Goal: Register for event/course

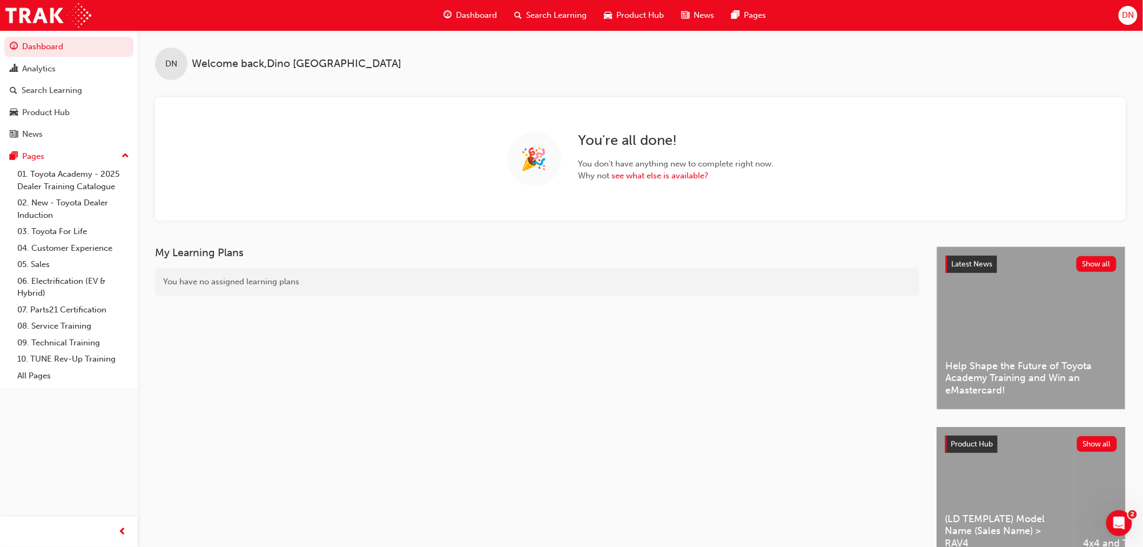
click at [548, 14] on span "Search Learning" at bounding box center [557, 15] width 60 height 12
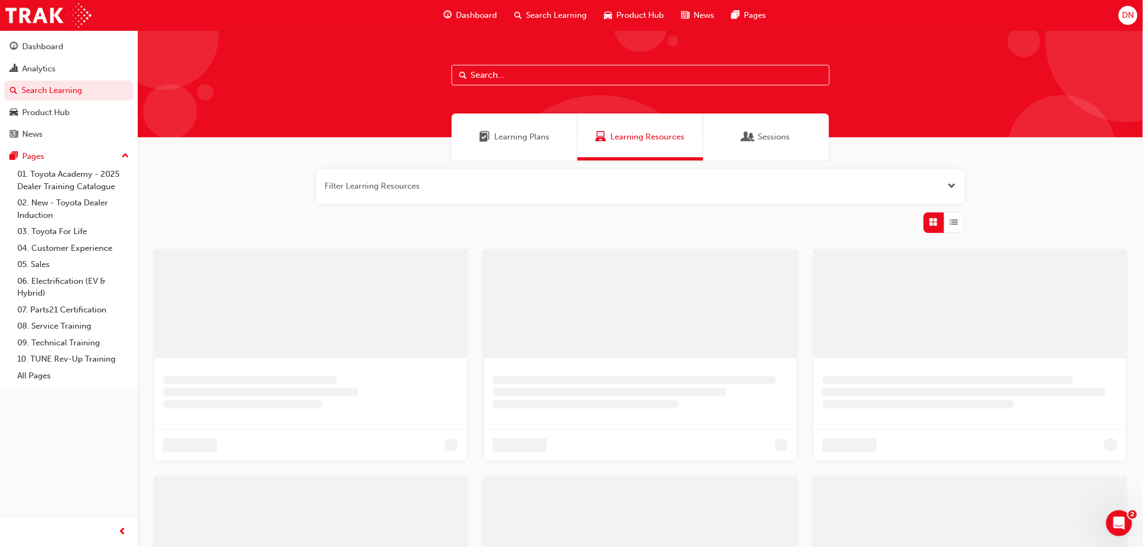
click at [551, 75] on input "text" at bounding box center [641, 75] width 378 height 21
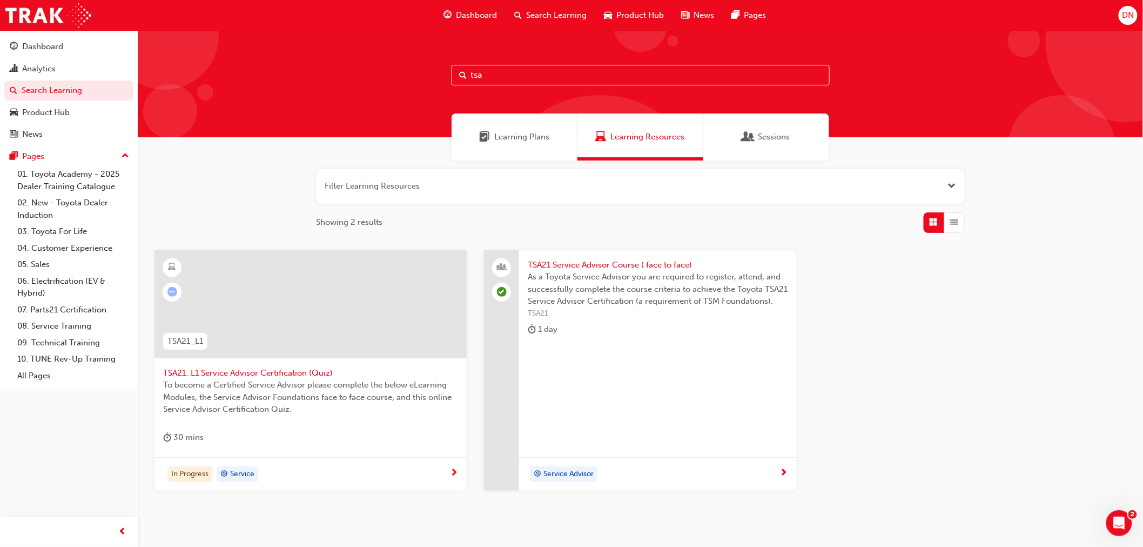
type input "tsa"
click at [573, 259] on span "TSA21 Service Advisor Course ( face to face)" at bounding box center [658, 265] width 260 height 12
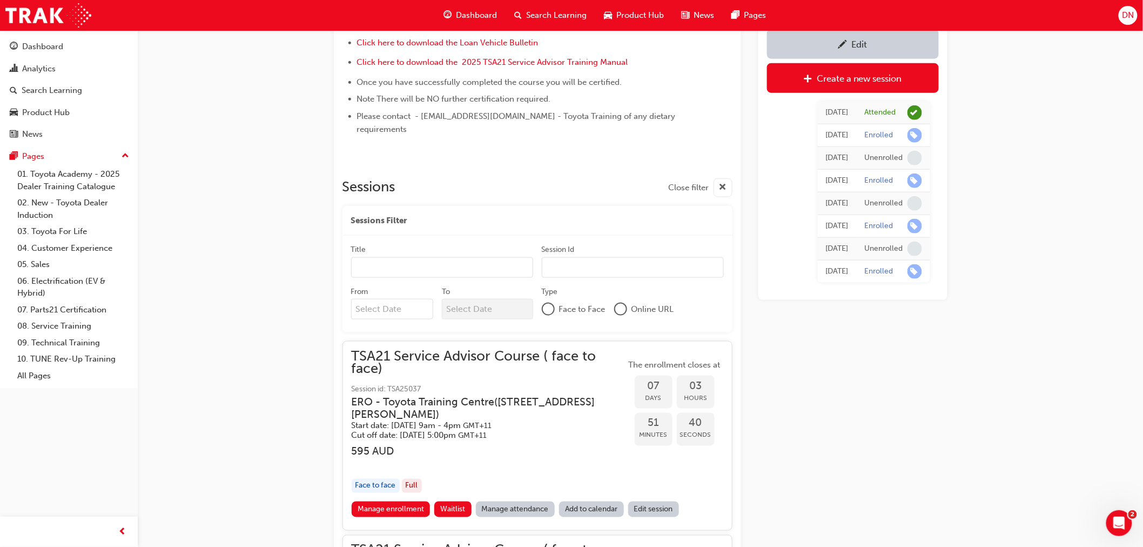
scroll to position [1080, 0]
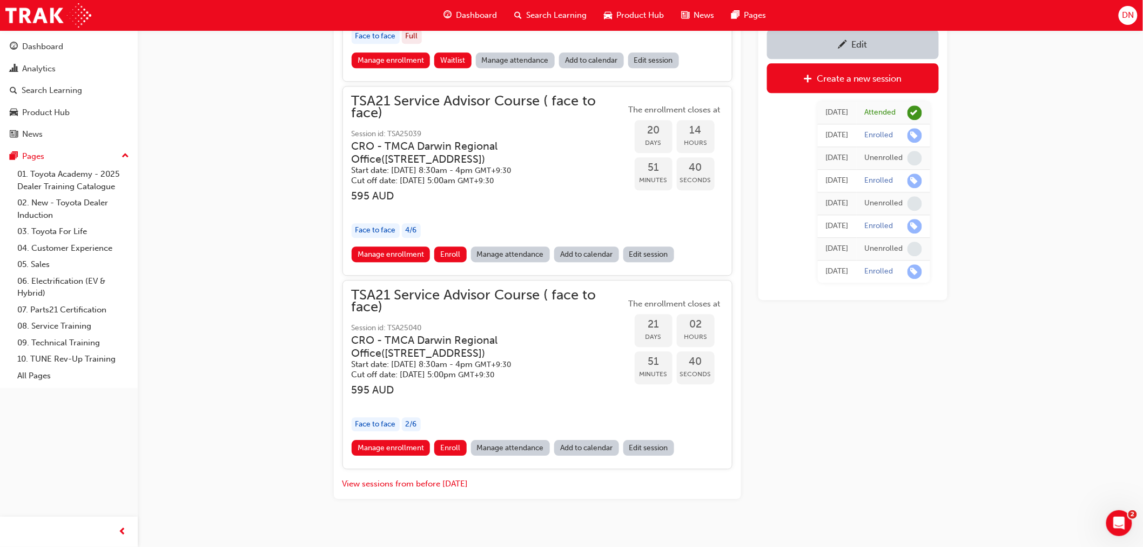
drag, startPoint x: 696, startPoint y: 159, endPoint x: 663, endPoint y: 421, distance: 264.5
click at [449, 443] on span "Enroll" at bounding box center [450, 447] width 20 height 9
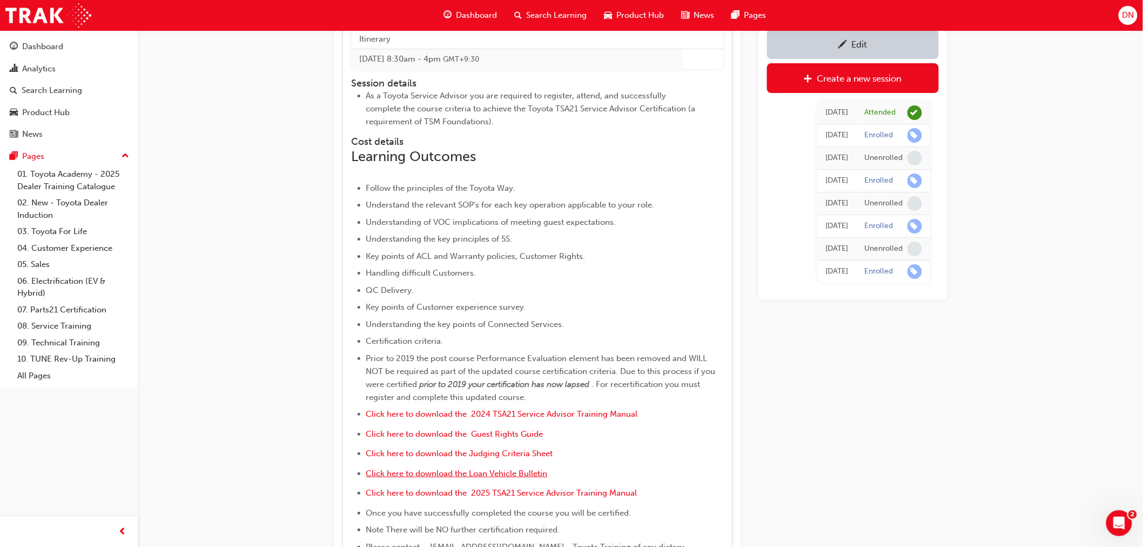
scroll to position [1620, 0]
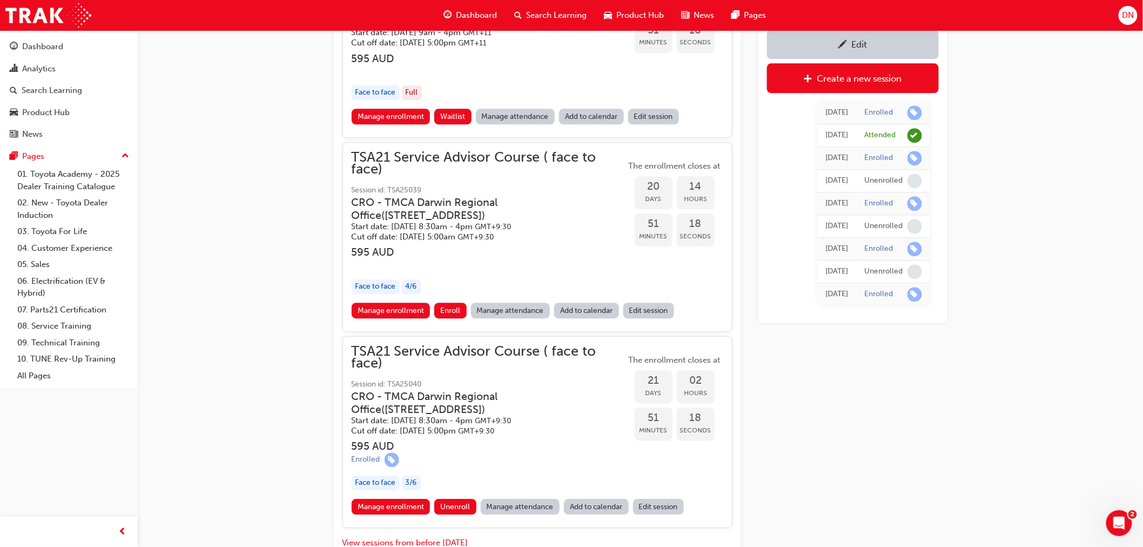
scroll to position [1082, 0]
